Goal: Task Accomplishment & Management: Manage account settings

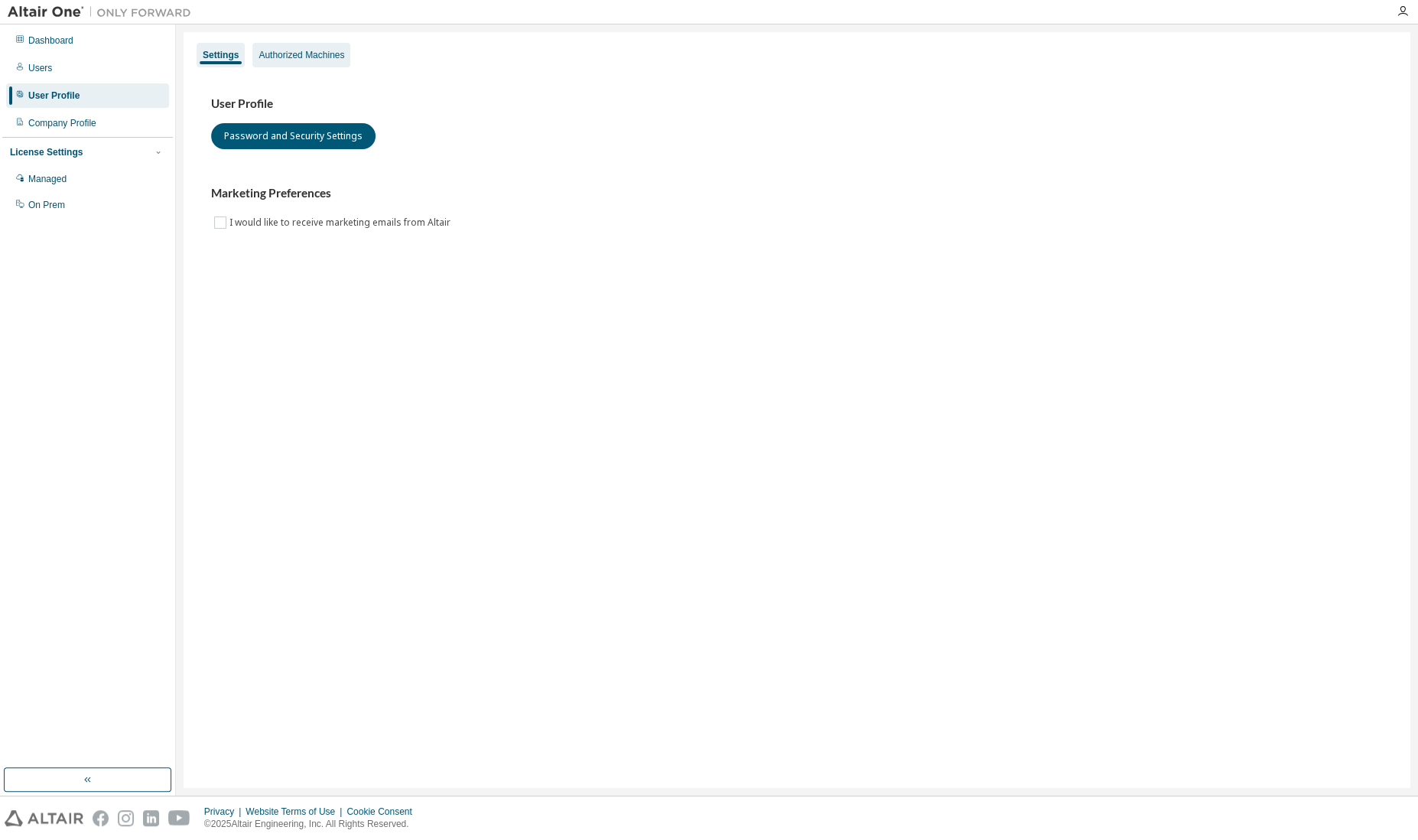
click at [309, 55] on div "Authorized Machines" at bounding box center [301, 55] width 85 height 12
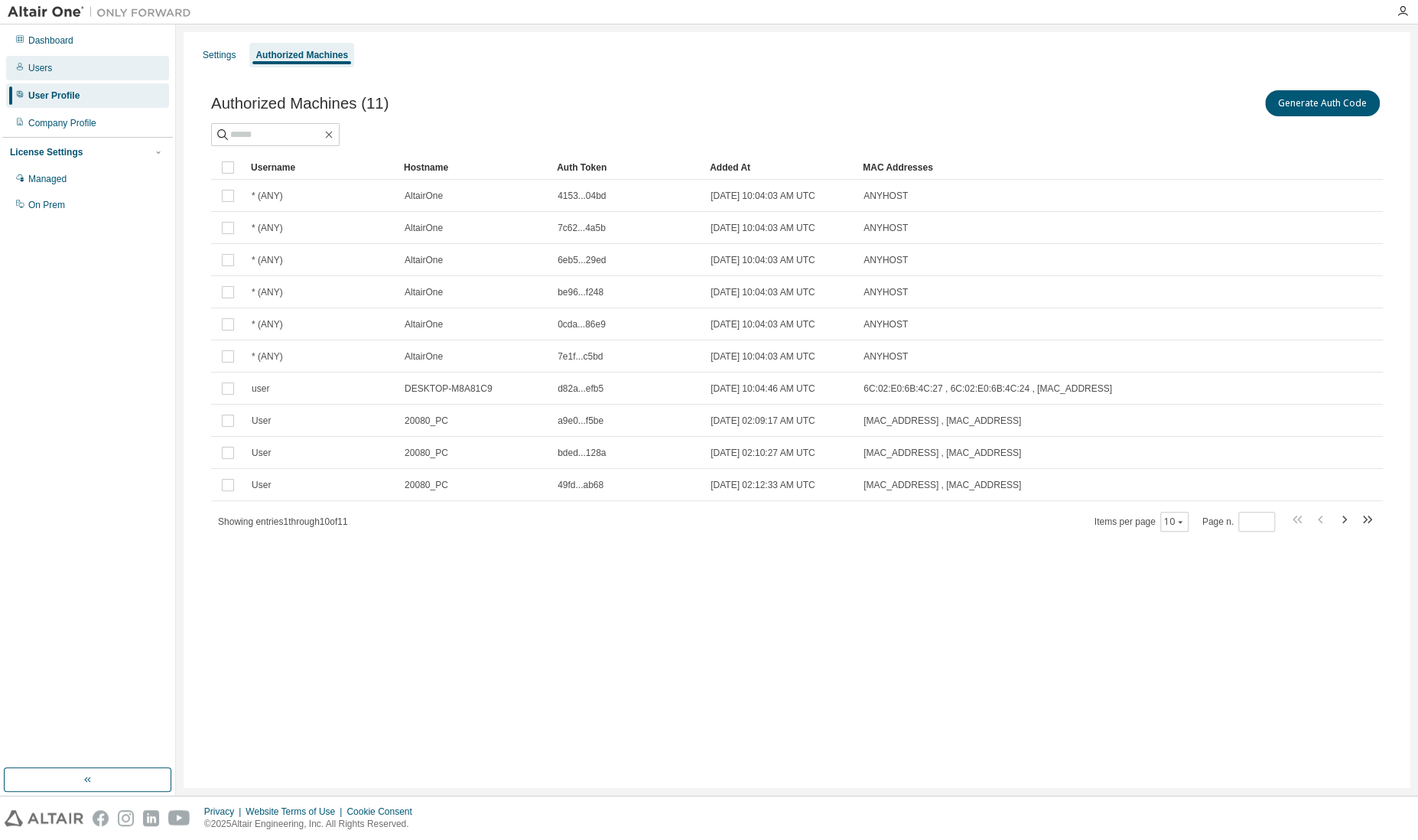
click at [45, 64] on div "Users" at bounding box center [40, 68] width 24 height 12
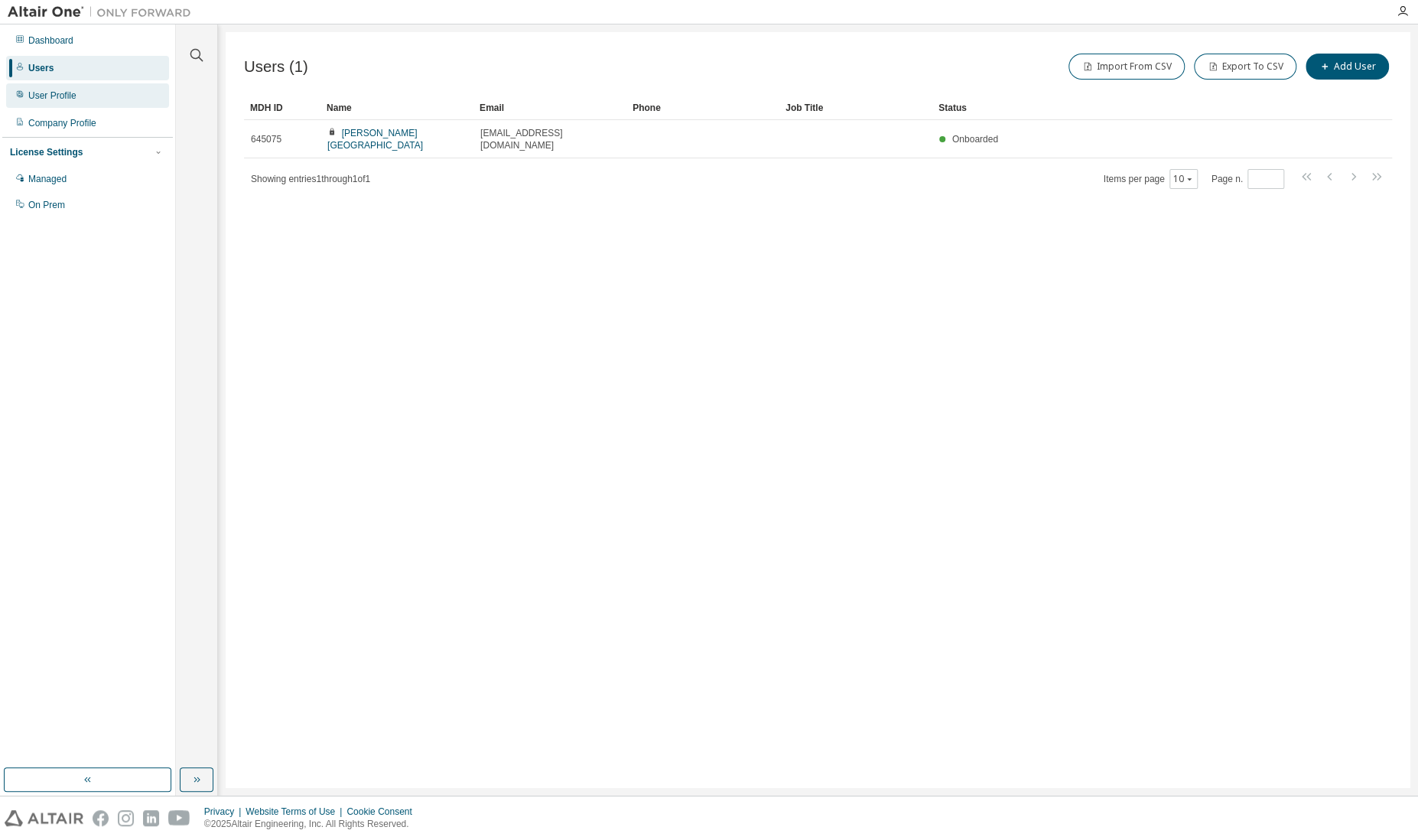
click at [54, 88] on div "User Profile" at bounding box center [87, 96] width 163 height 25
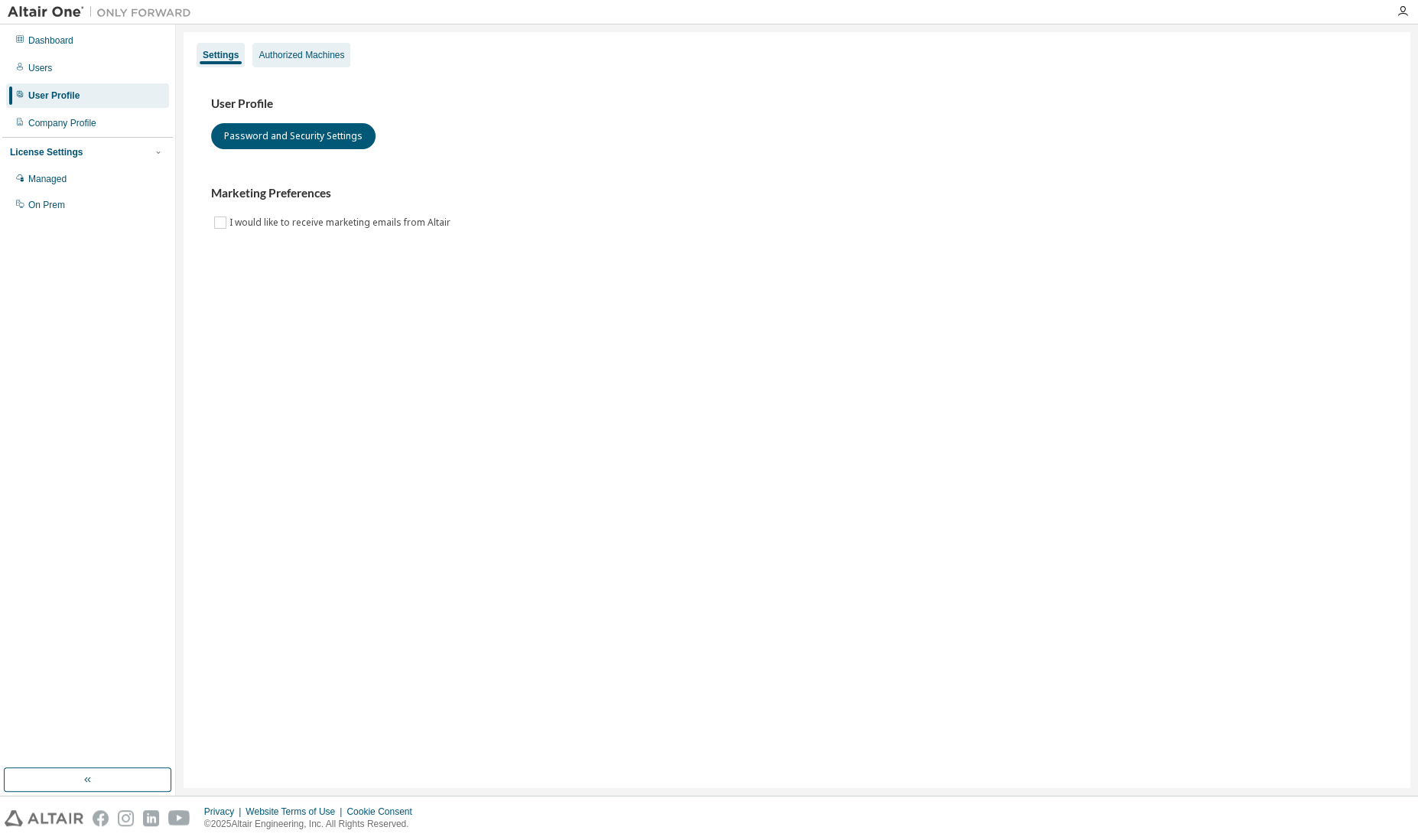
click at [304, 55] on div "Authorized Machines" at bounding box center [301, 55] width 85 height 12
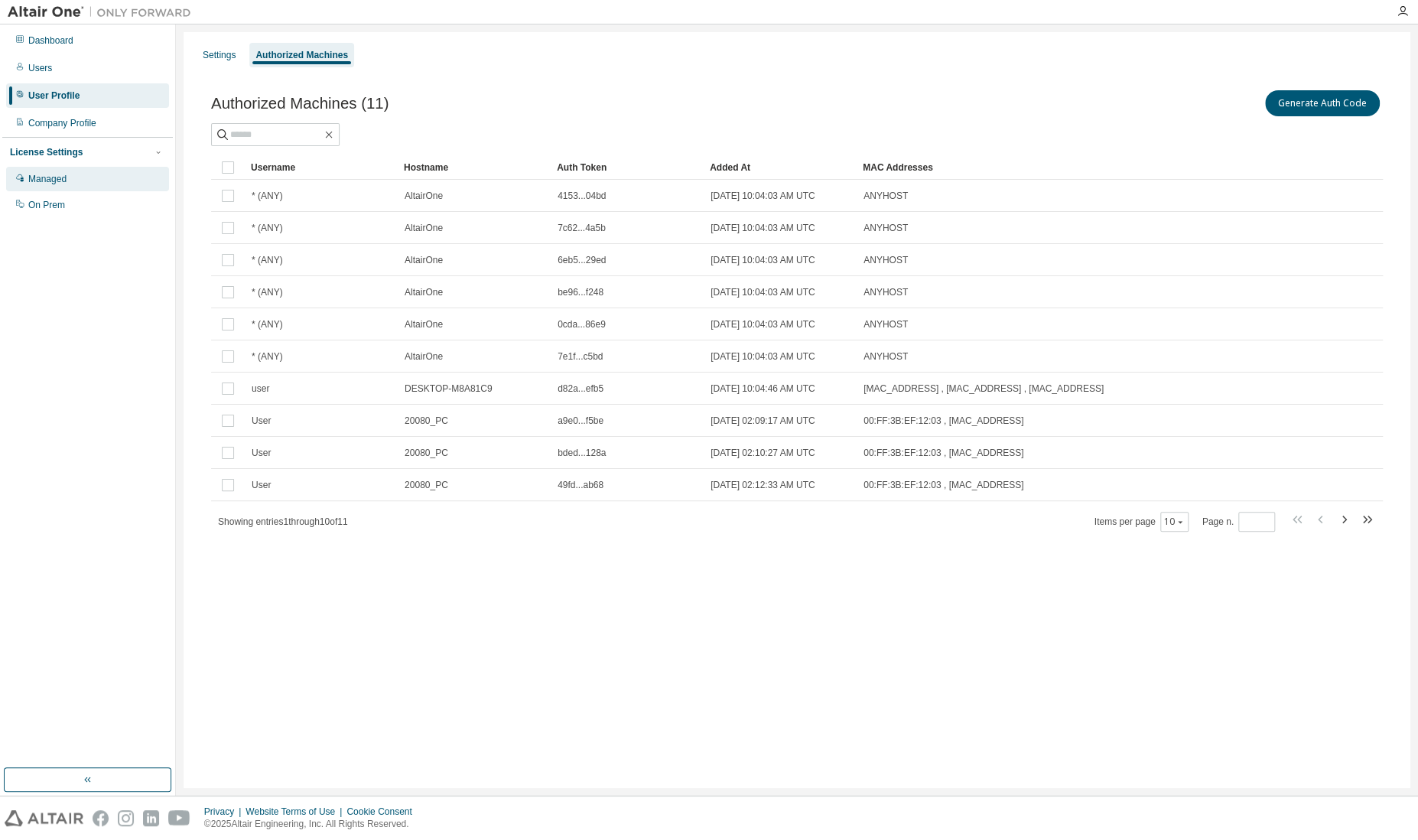
click at [46, 173] on div "Managed" at bounding box center [47, 179] width 38 height 12
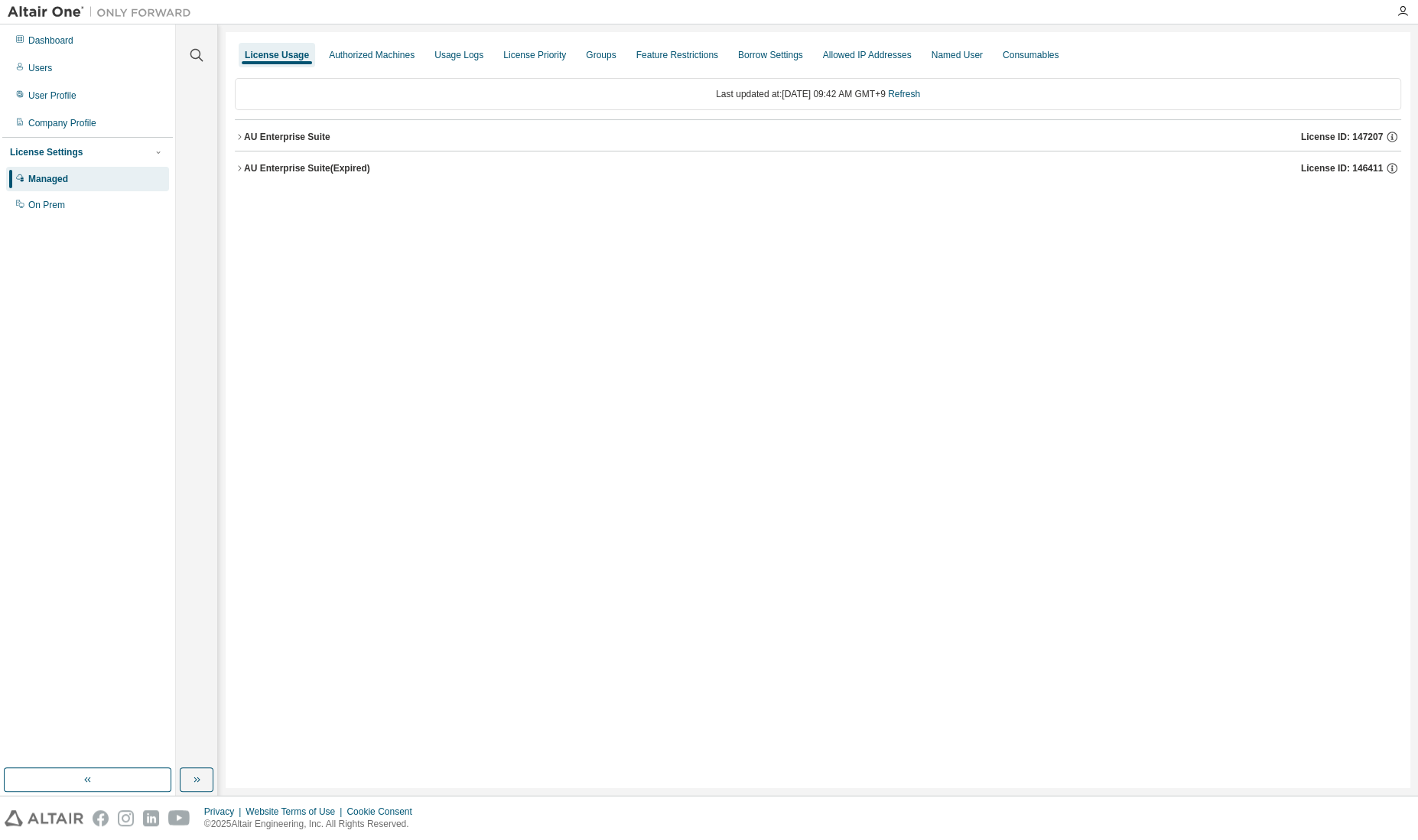
click at [237, 136] on icon "button" at bounding box center [239, 137] width 9 height 9
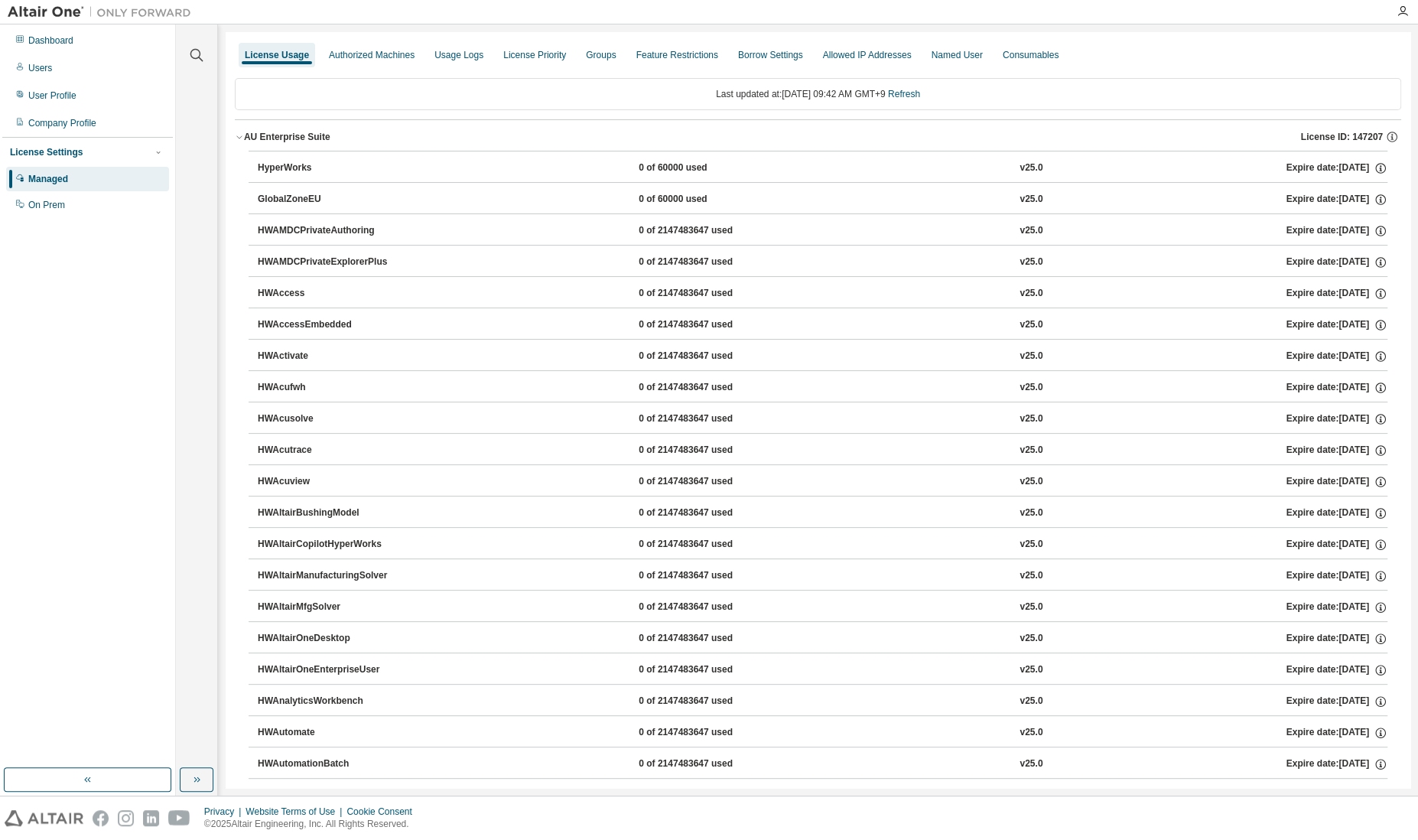
click at [239, 134] on icon "button" at bounding box center [239, 137] width 9 height 9
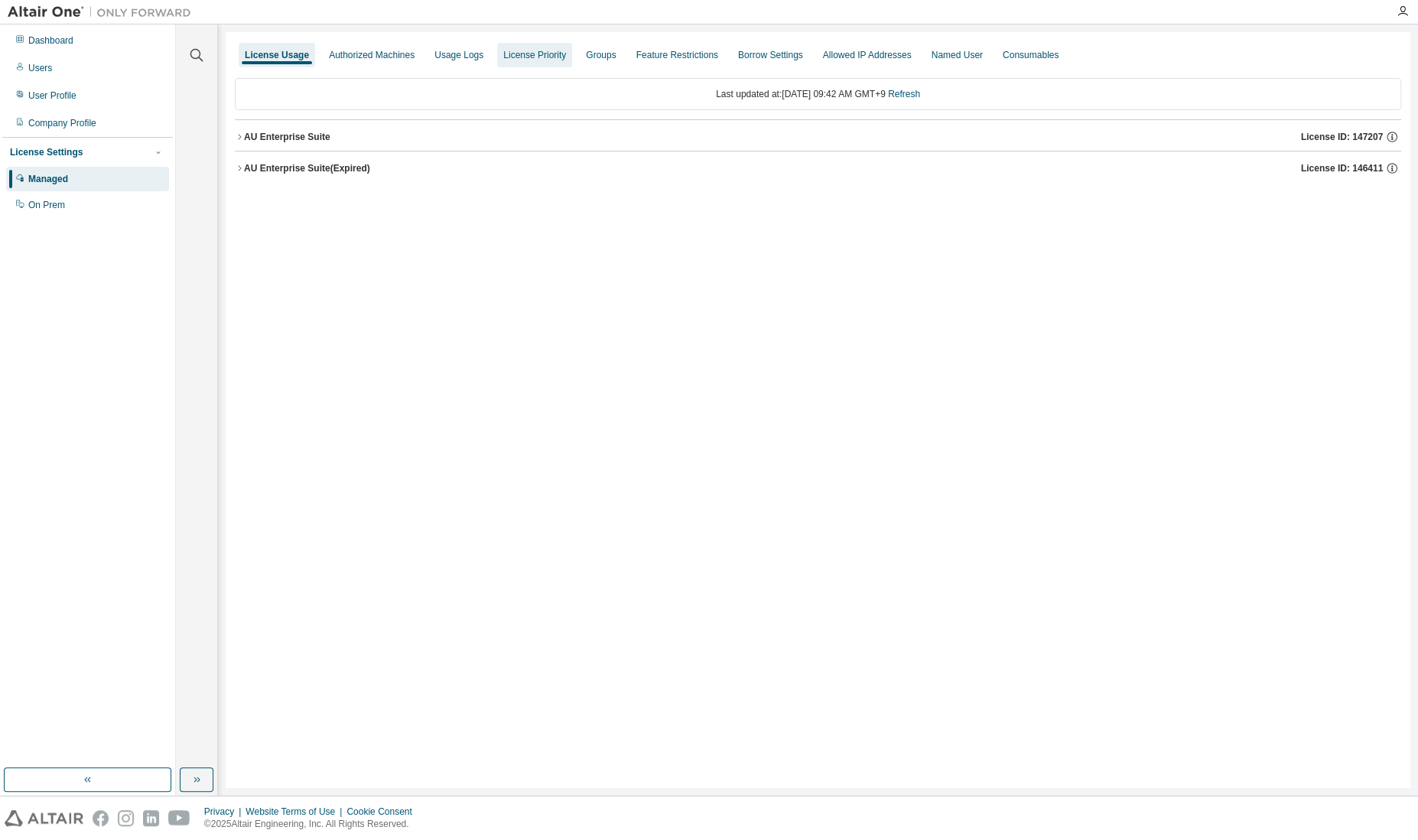
click at [503, 58] on div "License Priority" at bounding box center [534, 55] width 62 height 12
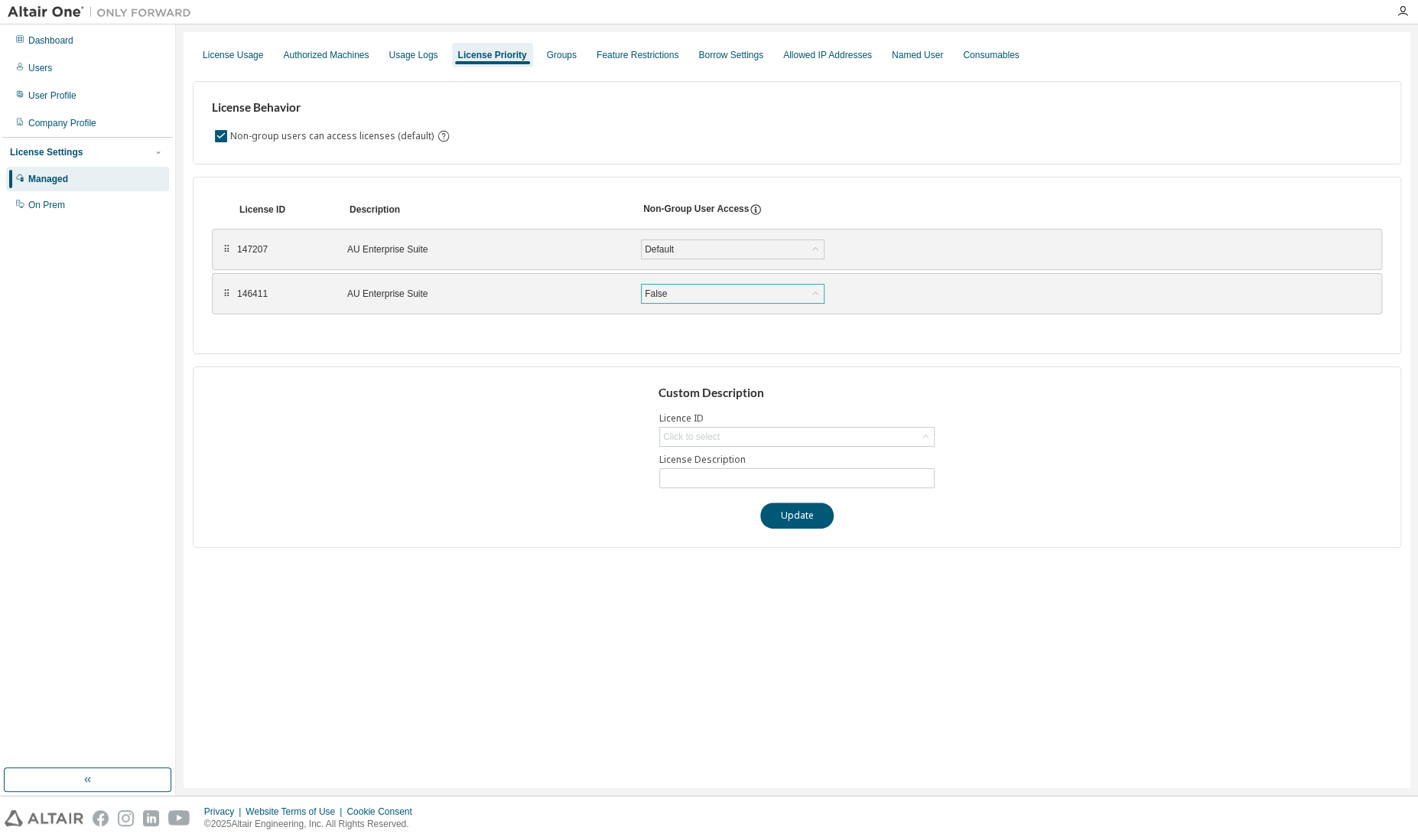
click at [673, 301] on div "False" at bounding box center [733, 293] width 182 height 18
click at [673, 296] on div "False" at bounding box center [733, 293] width 182 height 18
click at [426, 53] on div "Usage Logs" at bounding box center [413, 55] width 49 height 12
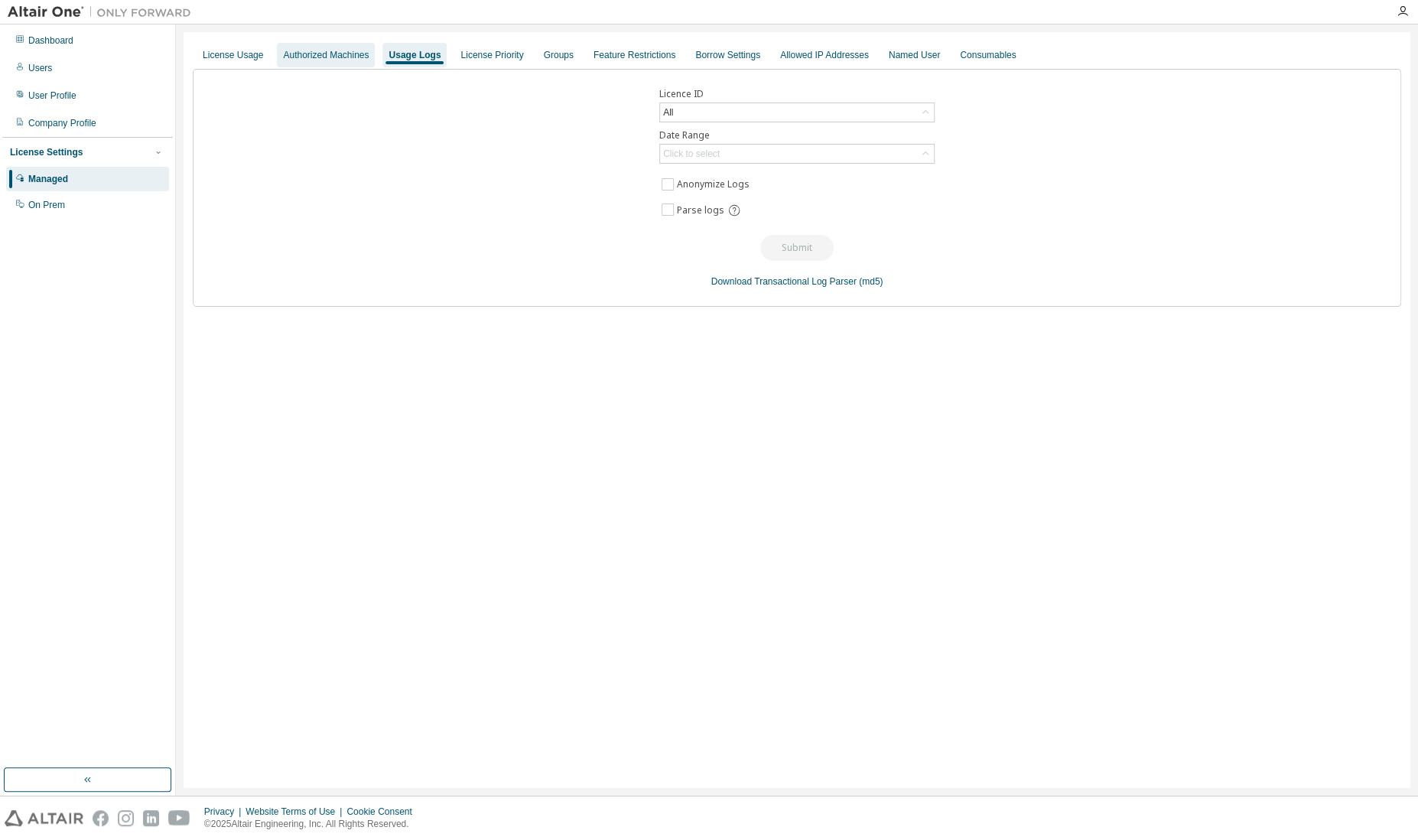
click at [325, 54] on div "Authorized Machines" at bounding box center [326, 55] width 85 height 12
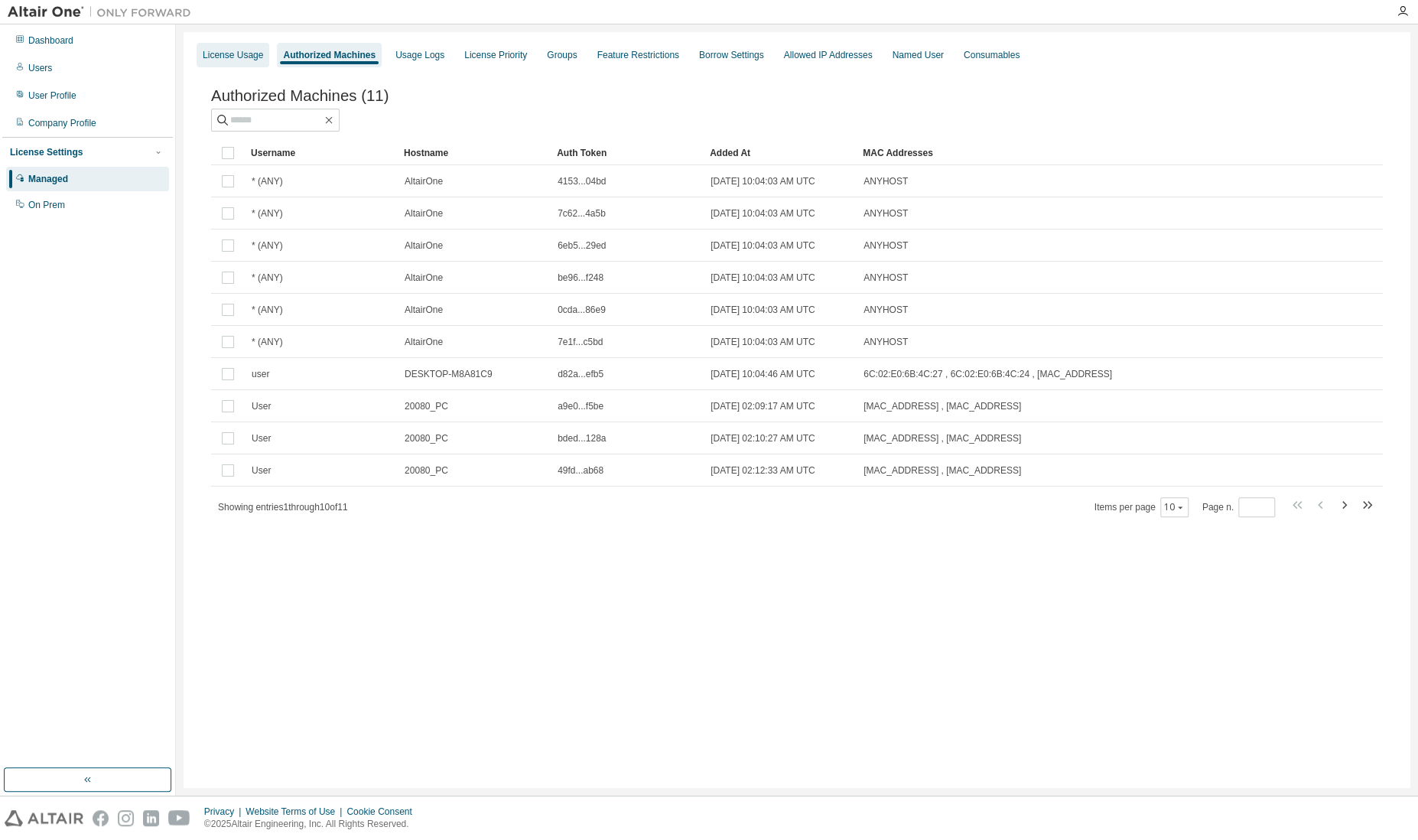
click at [244, 55] on div "License Usage" at bounding box center [232, 55] width 61 height 12
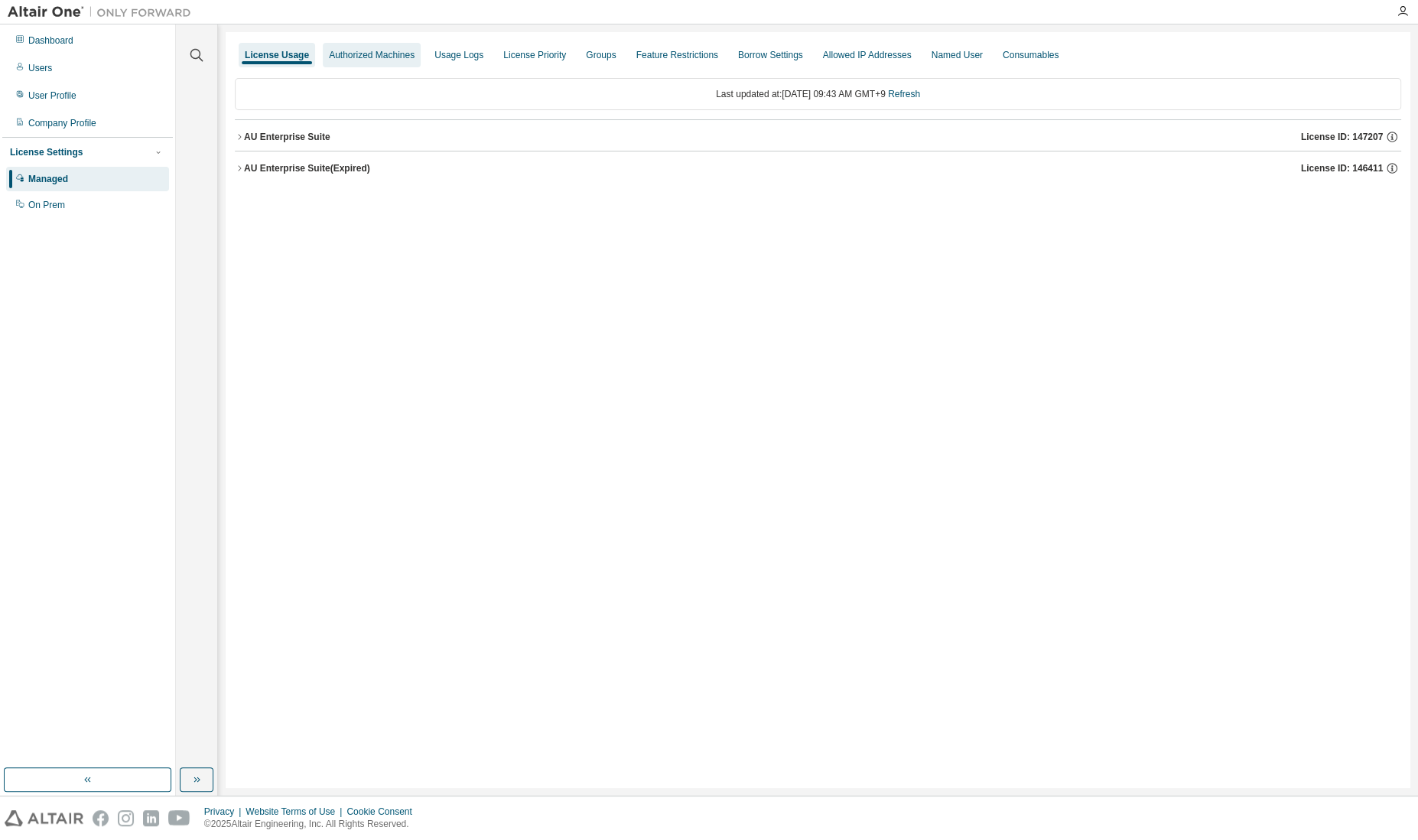
click at [359, 54] on div "Authorized Machines" at bounding box center [372, 55] width 85 height 12
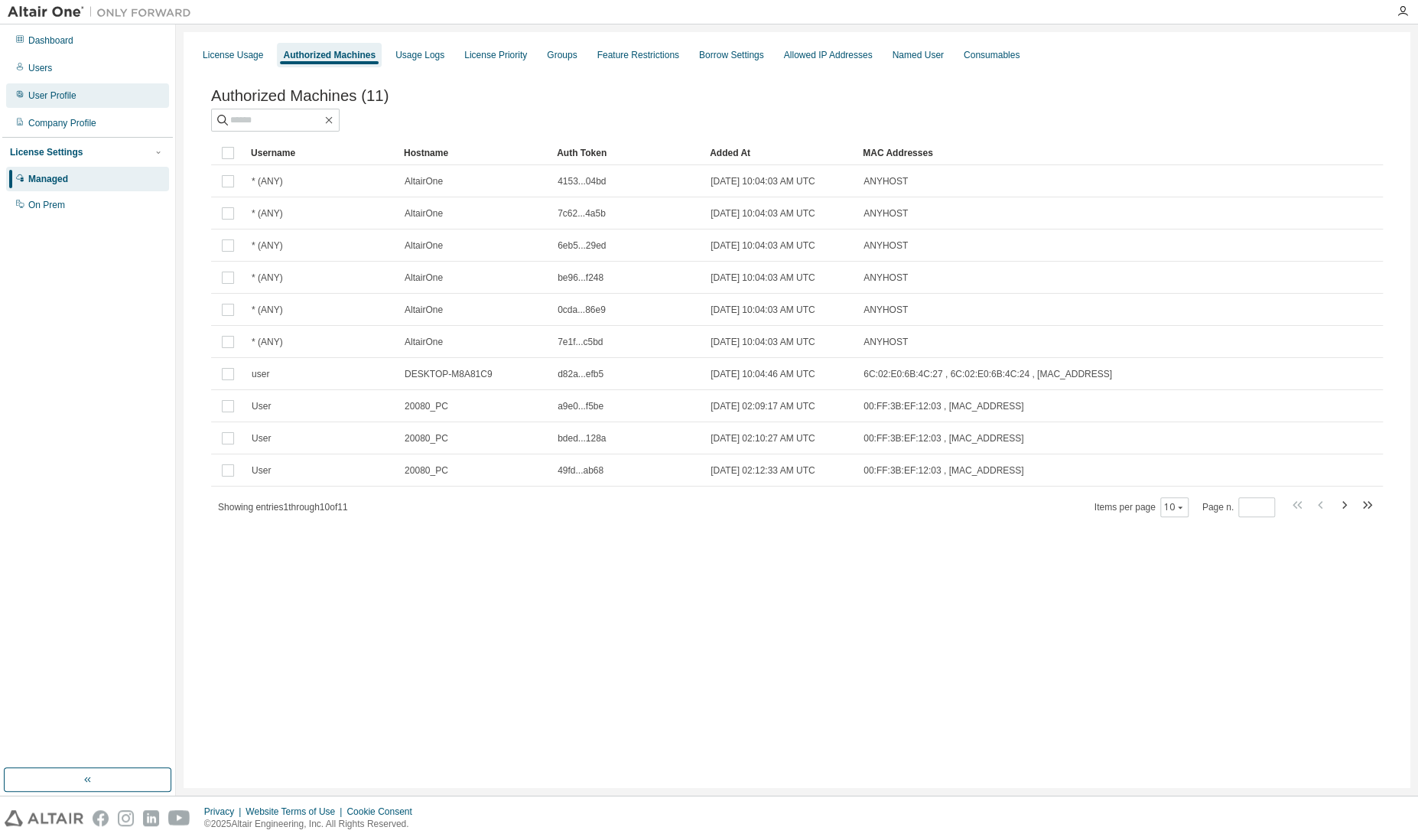
click at [55, 96] on div "User Profile" at bounding box center [52, 96] width 48 height 12
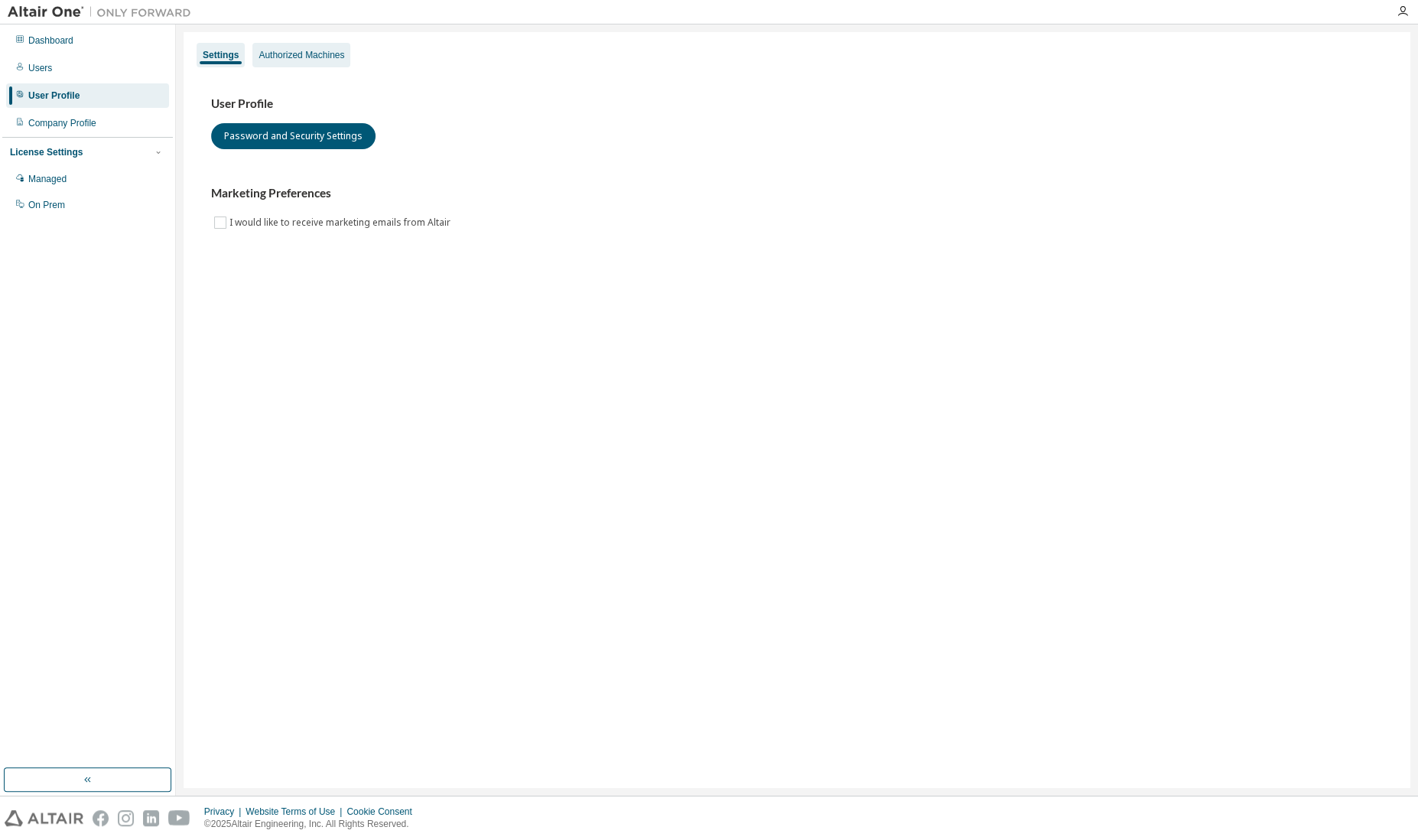
click at [311, 52] on div "Authorized Machines" at bounding box center [301, 55] width 85 height 12
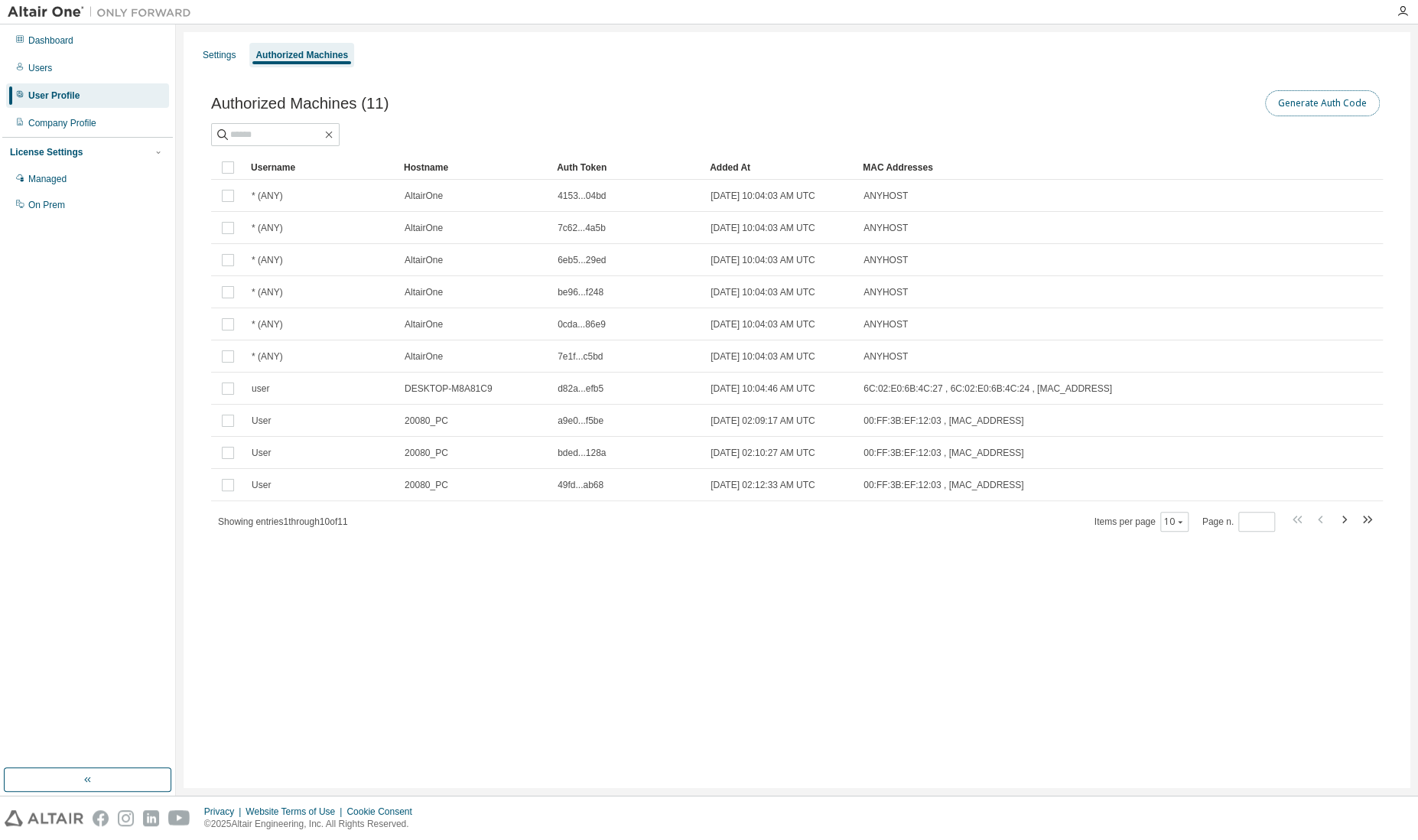
click at [1286, 95] on button "Generate Auth Code" at bounding box center [1322, 103] width 115 height 26
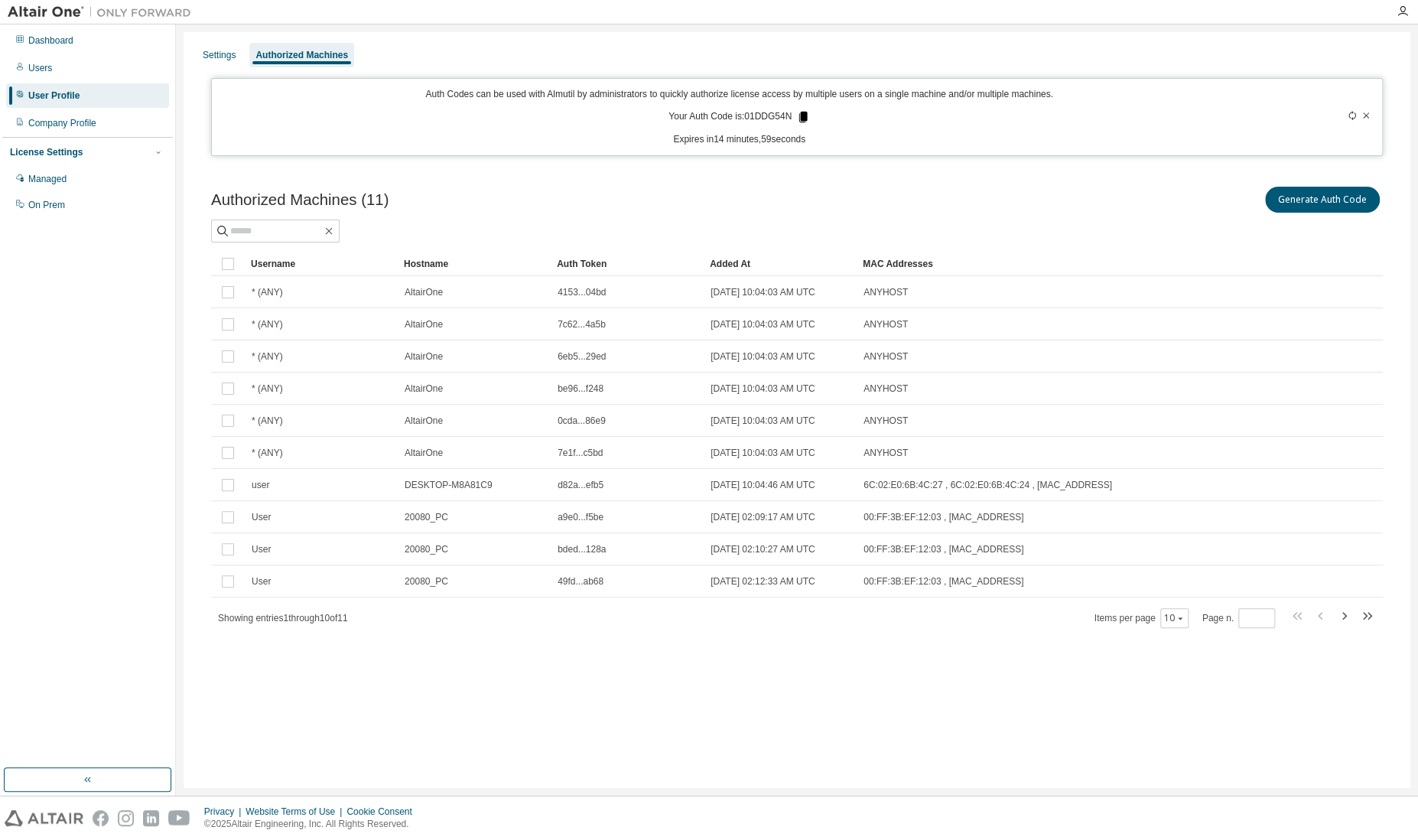
click at [797, 116] on icon at bounding box center [803, 117] width 14 height 14
